Goal: Transaction & Acquisition: Purchase product/service

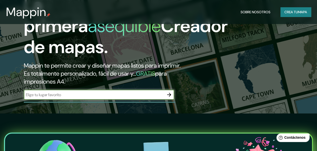
scroll to position [75, 0]
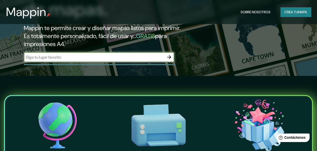
click at [69, 60] on input "text" at bounding box center [94, 57] width 140 height 6
type input "o"
type input "popayan cauca"
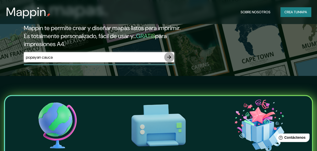
click at [168, 60] on icon "button" at bounding box center [169, 57] width 6 height 6
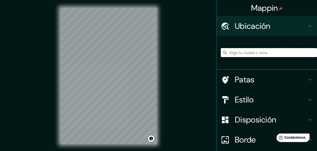
click at [234, 51] on input "Elige tu ciudad o zona" at bounding box center [269, 52] width 96 height 9
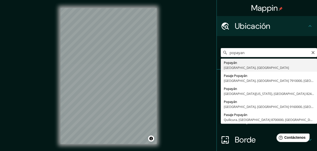
type input "Popayán, [GEOGRAPHIC_DATA], [GEOGRAPHIC_DATA]"
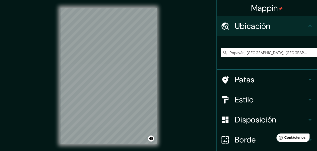
click at [245, 95] on font "Estilo" at bounding box center [244, 99] width 19 height 11
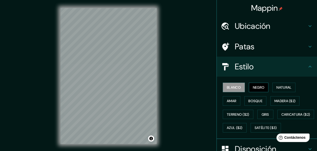
click at [253, 86] on font "Negro" at bounding box center [259, 87] width 12 height 5
click at [281, 88] on font "Natural" at bounding box center [283, 87] width 15 height 5
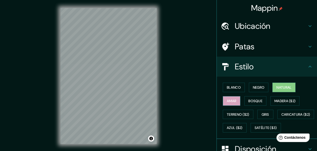
click at [229, 100] on font "Amar" at bounding box center [232, 101] width 10 height 5
click at [253, 99] on font "Bosque" at bounding box center [255, 101] width 14 height 5
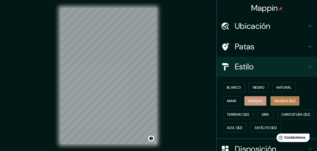
click at [277, 102] on font "Madera ($2)" at bounding box center [284, 101] width 21 height 5
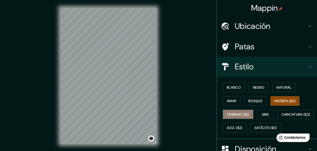
click at [233, 116] on font "Terreno ($2)" at bounding box center [238, 114] width 23 height 5
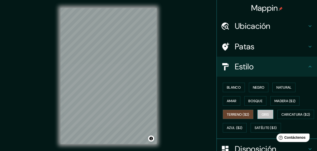
click at [262, 111] on font "Gris" at bounding box center [266, 114] width 8 height 7
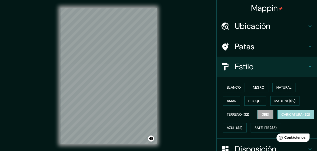
click at [281, 117] on font "Caricatura ($2)" at bounding box center [295, 114] width 29 height 5
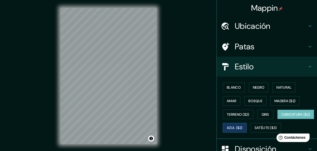
click at [242, 129] on font "Azul ($2)" at bounding box center [235, 128] width 16 height 5
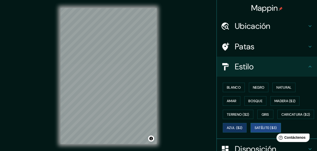
click at [255, 130] on font "Satélite ($3)" at bounding box center [266, 128] width 22 height 5
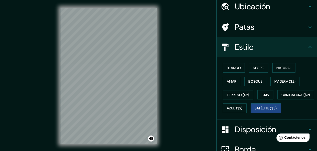
scroll to position [50, 0]
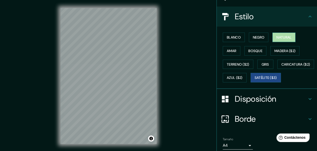
click at [284, 35] on font "Natural" at bounding box center [283, 37] width 15 height 5
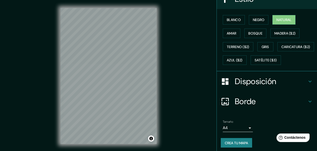
scroll to position [82, 0]
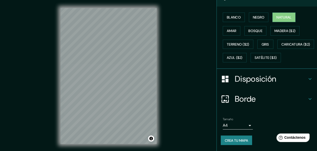
click at [265, 76] on font "Disposición" at bounding box center [255, 79] width 41 height 11
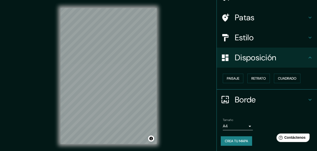
scroll to position [29, 0]
click at [234, 78] on font "Paisaje" at bounding box center [233, 78] width 13 height 5
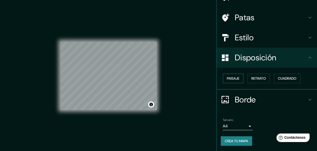
click at [234, 78] on font "Paisaje" at bounding box center [233, 78] width 13 height 5
click at [279, 78] on font "Cuadrado" at bounding box center [287, 78] width 19 height 5
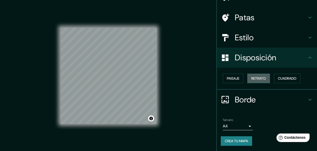
click at [264, 77] on button "Retrato" at bounding box center [258, 79] width 23 height 10
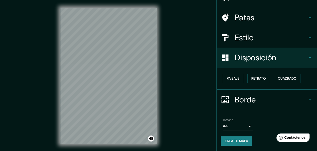
scroll to position [9, 0]
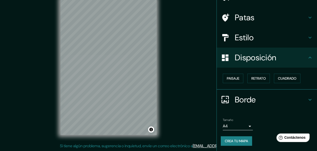
click at [233, 140] on font "Crea tu mapa" at bounding box center [236, 141] width 23 height 5
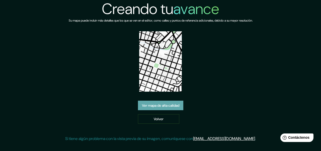
click at [157, 106] on font "Ver mapa de alta calidad" at bounding box center [160, 105] width 37 height 5
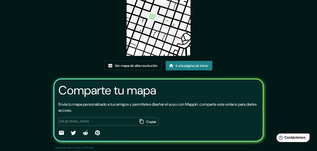
scroll to position [65, 0]
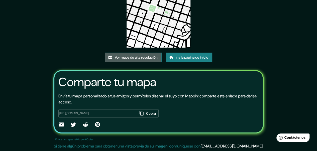
click at [134, 59] on font "Ver mapa de alta resolución" at bounding box center [136, 57] width 43 height 5
